Goal: Task Accomplishment & Management: Use online tool/utility

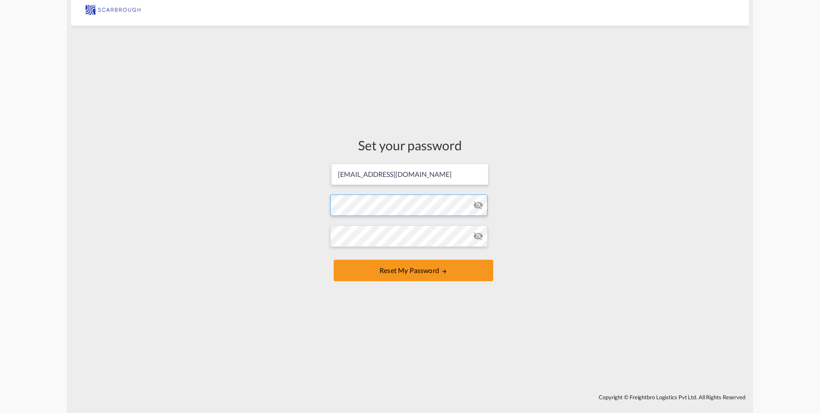
click at [417, 208] on form "[EMAIL_ADDRESS][DOMAIN_NAME] Password must contain the following: A special cha…" at bounding box center [410, 223] width 160 height 121
click at [477, 184] on form "[EMAIL_ADDRESS][DOMAIN_NAME] Password must contain the following: A special cha…" at bounding box center [410, 223] width 160 height 121
click at [479, 204] on md-icon "icon-eye-off" at bounding box center [478, 205] width 10 height 10
click at [478, 206] on md-icon "icon-eye-off" at bounding box center [478, 205] width 10 height 10
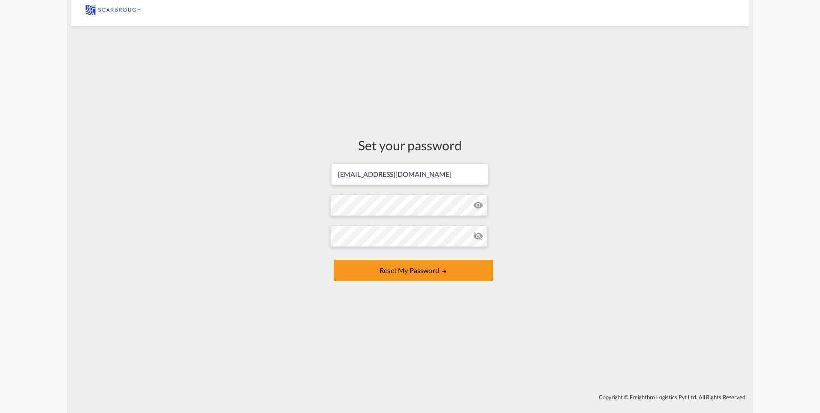
click at [478, 206] on md-icon "icon-eye-off" at bounding box center [478, 205] width 10 height 10
click at [334, 260] on button "Reset my password" at bounding box center [414, 270] width 160 height 21
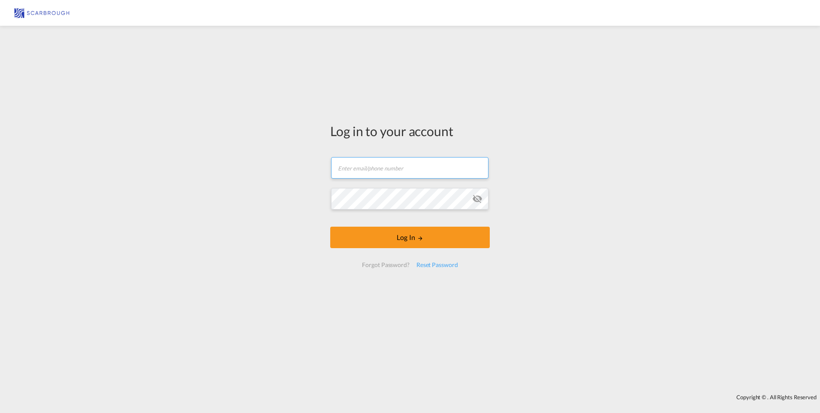
type input "[EMAIL_ADDRESS][DOMAIN_NAME]"
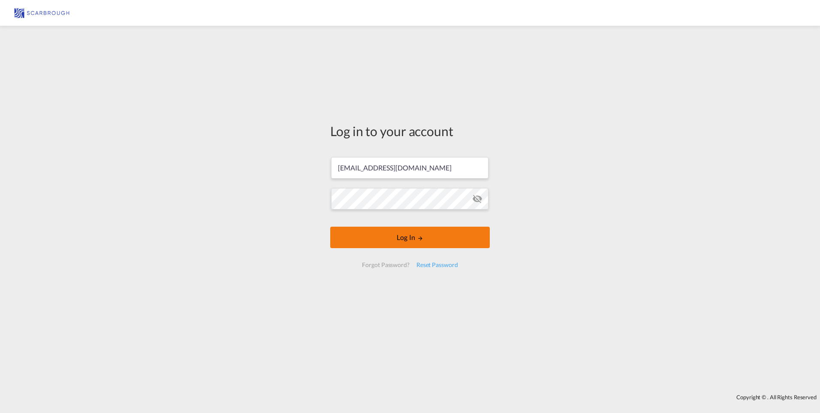
click at [432, 240] on button "Log In" at bounding box center [410, 237] width 160 height 21
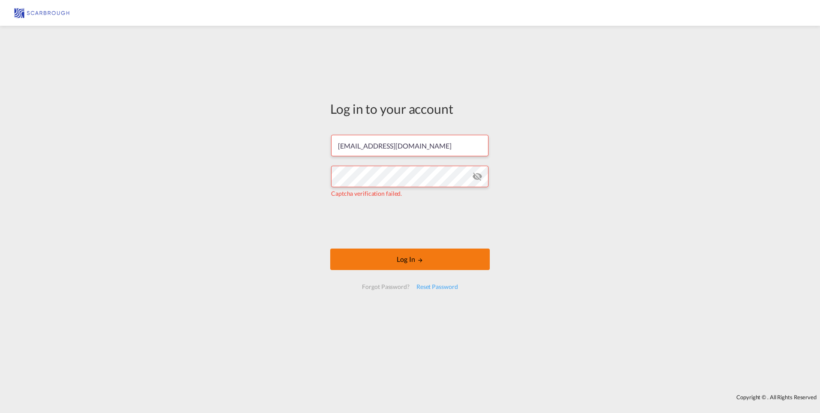
click at [420, 255] on button "Log In" at bounding box center [410, 258] width 160 height 21
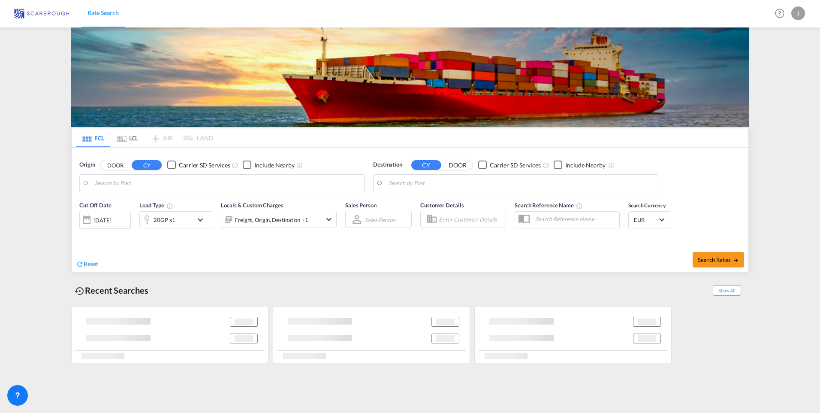
type input "[GEOGRAPHIC_DATA], NLRTM"
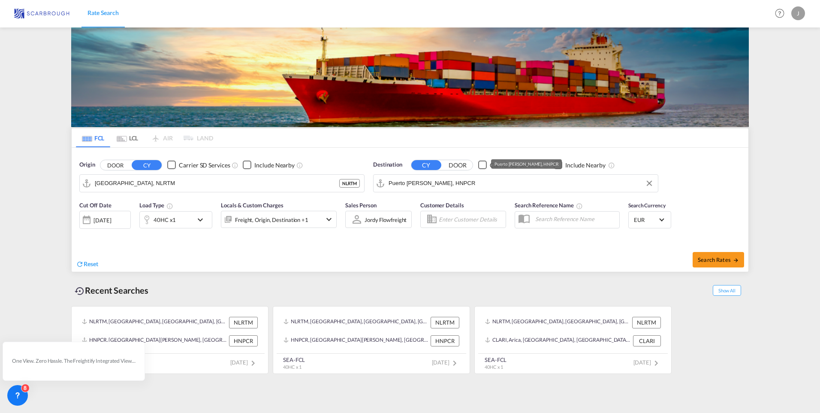
click at [439, 181] on input "Puerto [PERSON_NAME], HNPCR" at bounding box center [521, 183] width 265 height 13
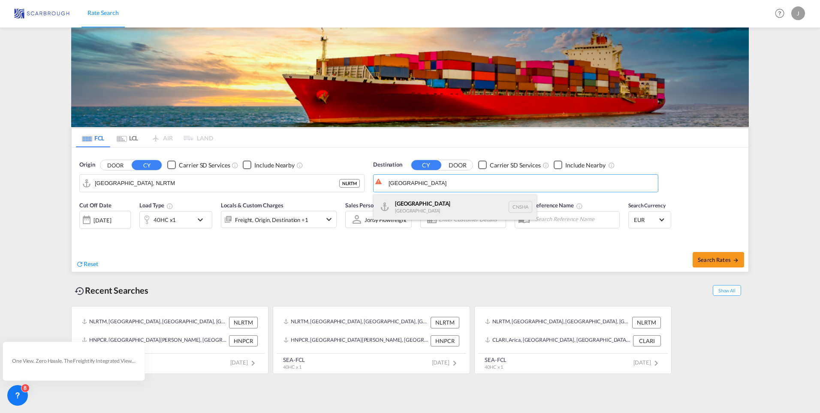
click at [489, 200] on div "Shanghai [GEOGRAPHIC_DATA] [GEOGRAPHIC_DATA]" at bounding box center [455, 207] width 163 height 26
type input "[GEOGRAPHIC_DATA], [GEOGRAPHIC_DATA]"
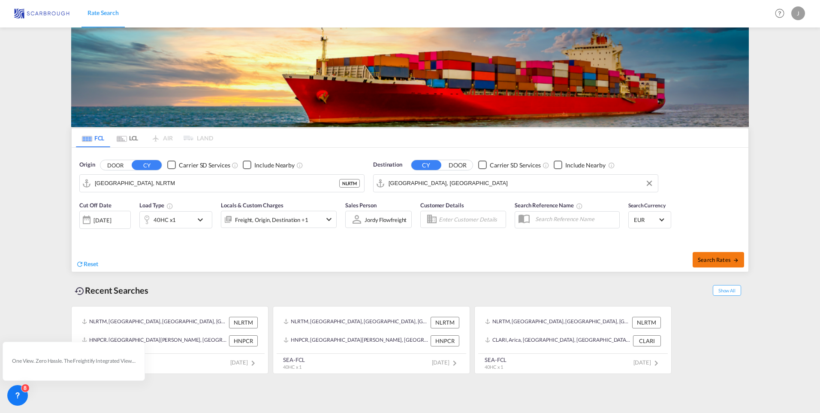
click at [733, 260] on md-icon "icon-arrow-right" at bounding box center [736, 260] width 6 height 6
type input "NLRTM to CNSHA / [DATE]"
